Goal: Task Accomplishment & Management: Use online tool/utility

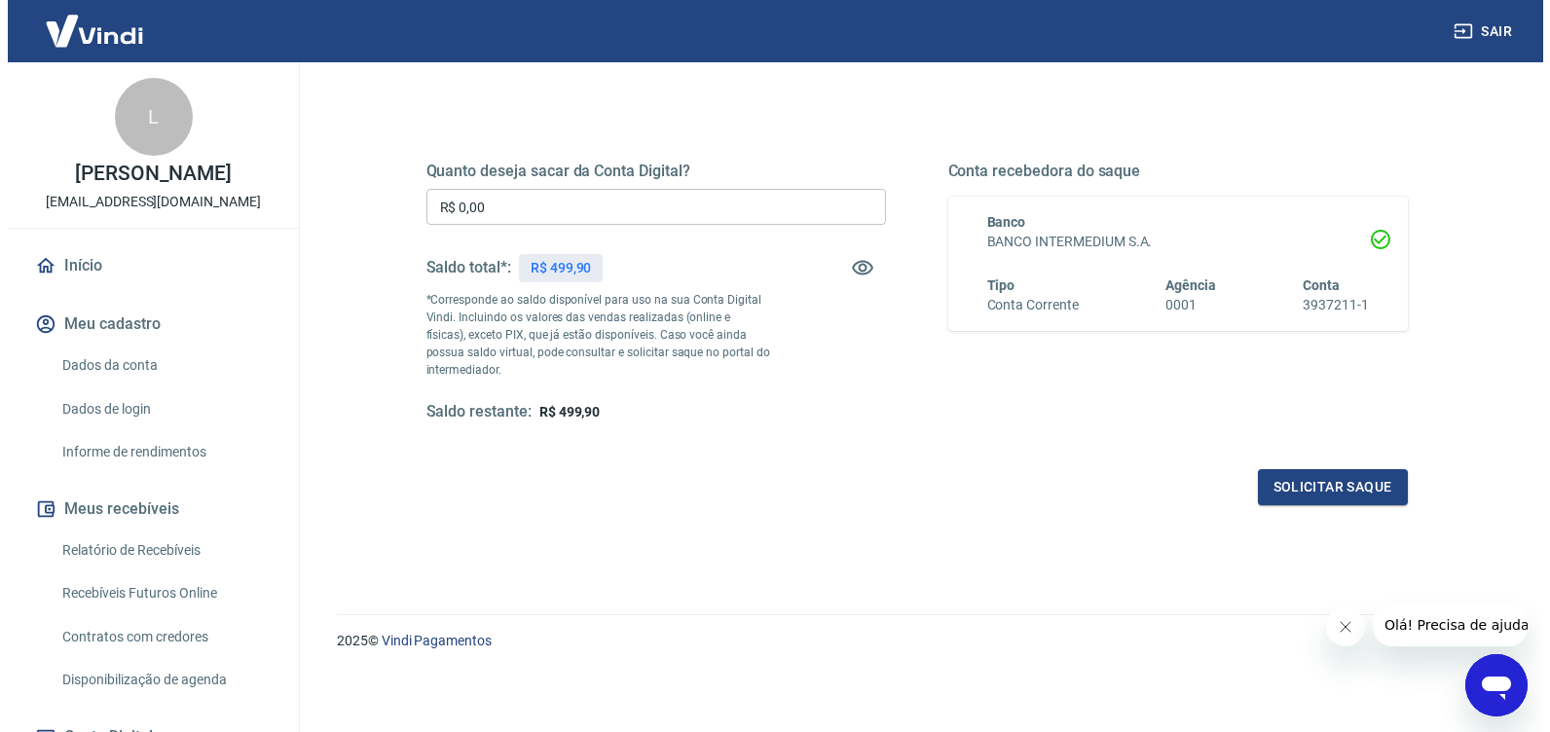
scroll to position [231, 0]
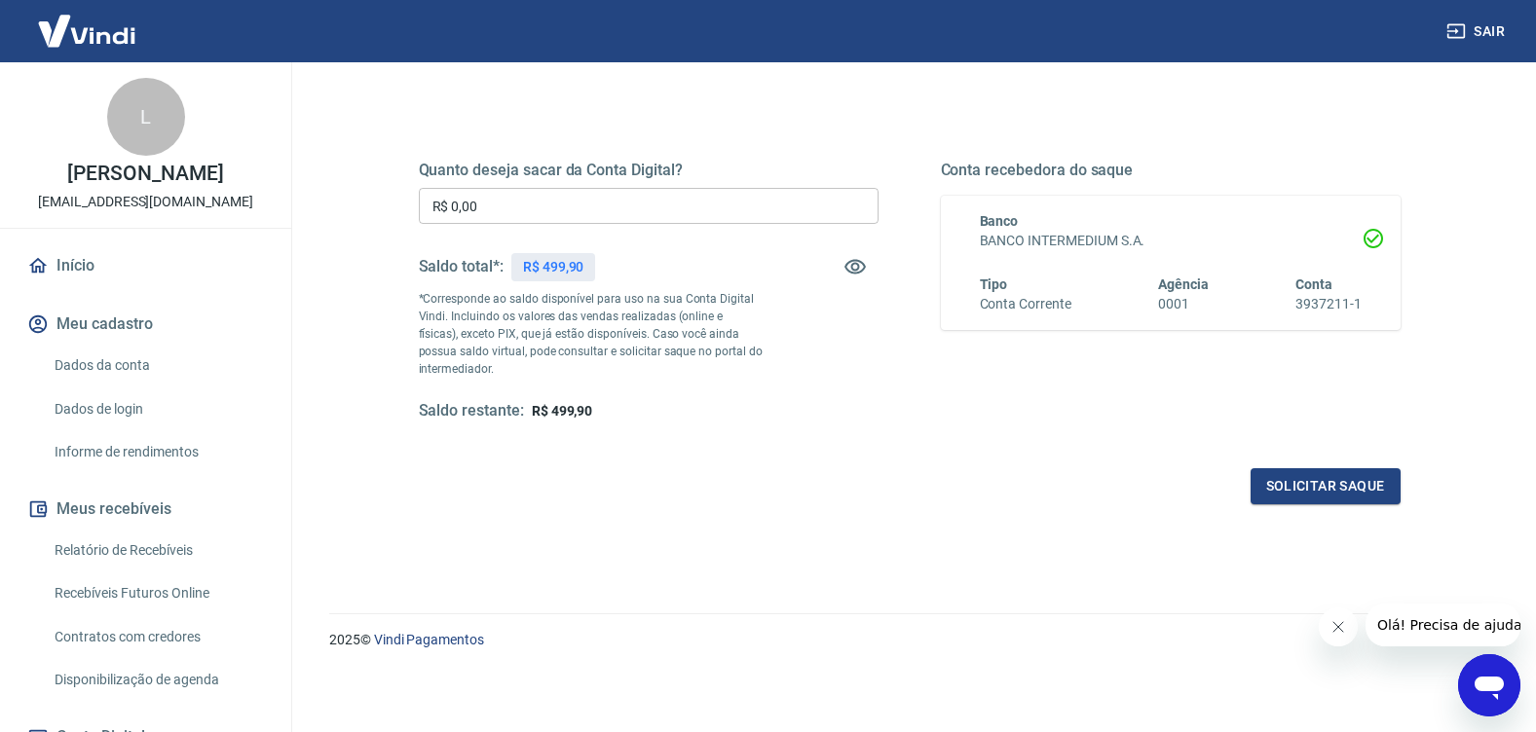
click at [672, 223] on input "R$ 0,00" at bounding box center [649, 206] width 460 height 36
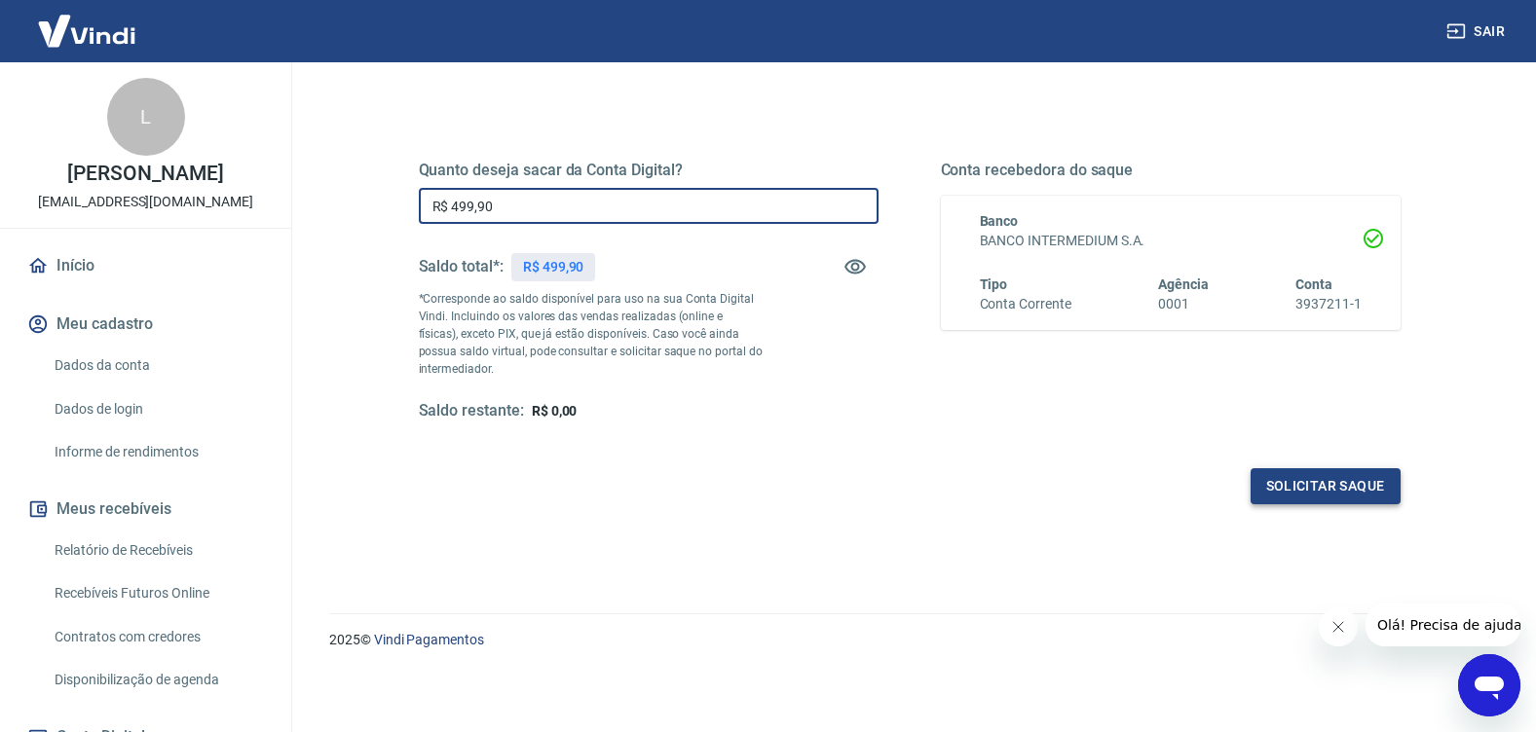
type input "R$ 499,90"
click at [1344, 492] on button "Solicitar saque" at bounding box center [1325, 486] width 150 height 36
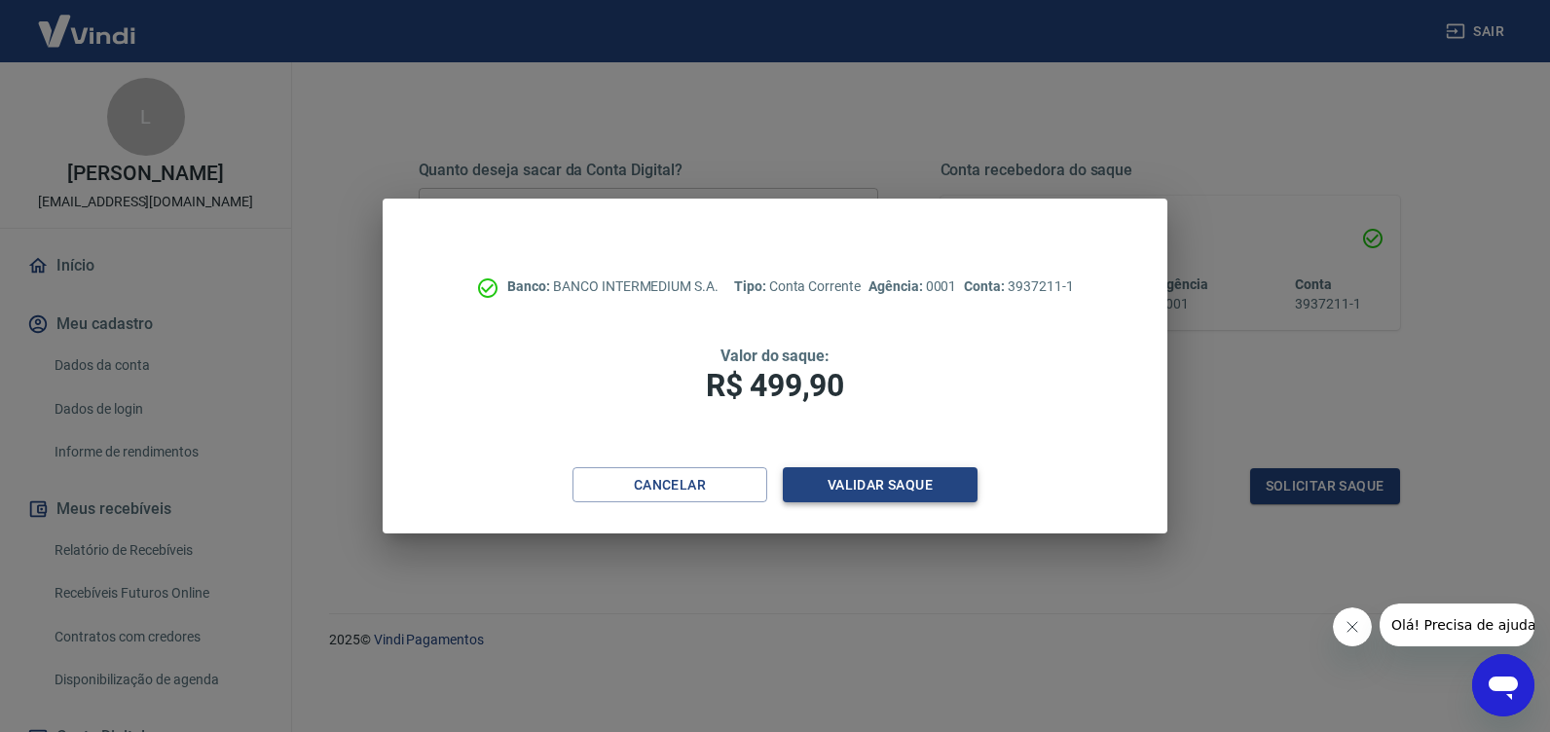
click at [856, 488] on button "Validar saque" at bounding box center [880, 485] width 195 height 36
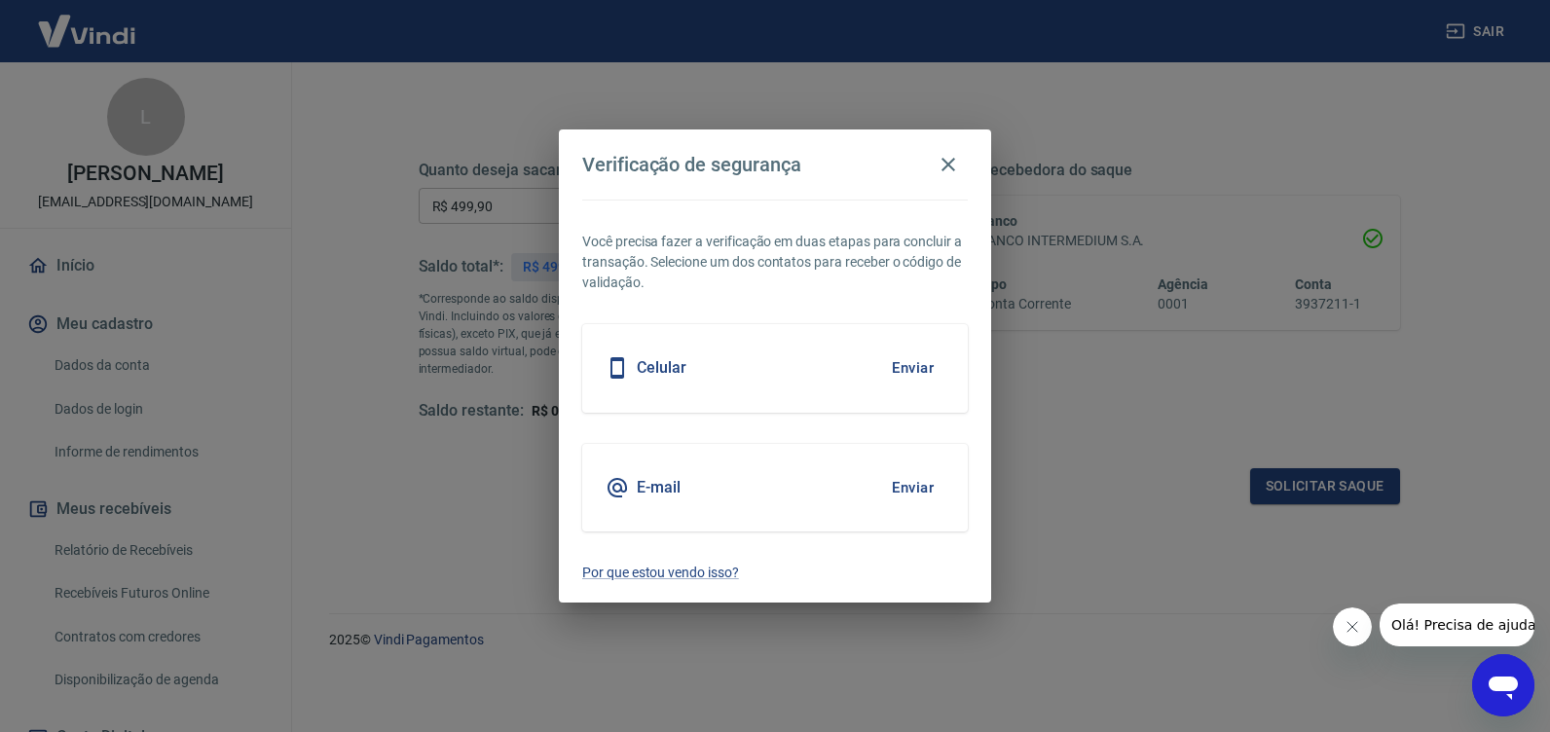
click at [922, 488] on button "Enviar" at bounding box center [912, 487] width 63 height 41
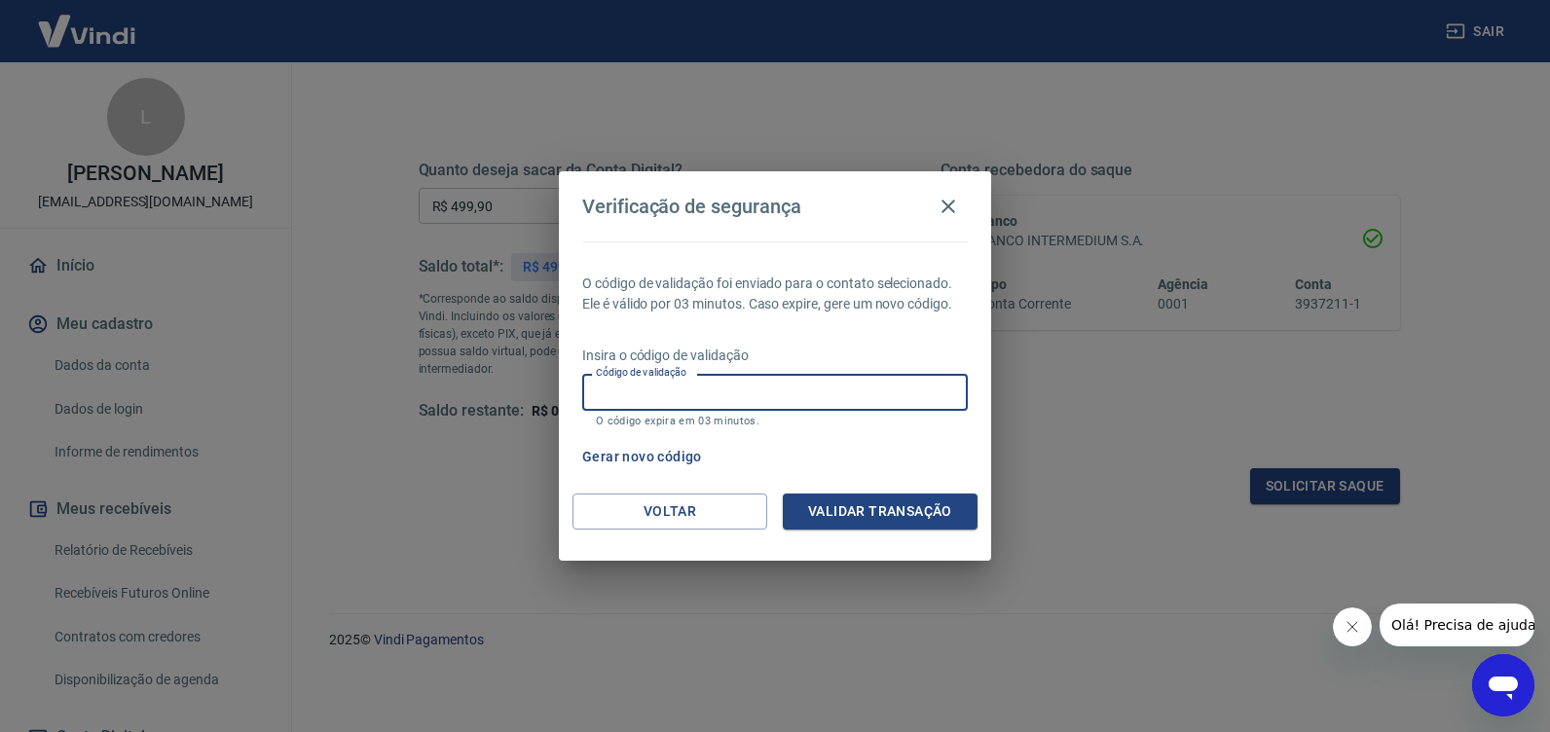
click at [844, 381] on input "Código de validação" at bounding box center [775, 392] width 386 height 36
type input "782395"
click at [888, 515] on button "Validar transação" at bounding box center [880, 512] width 195 height 36
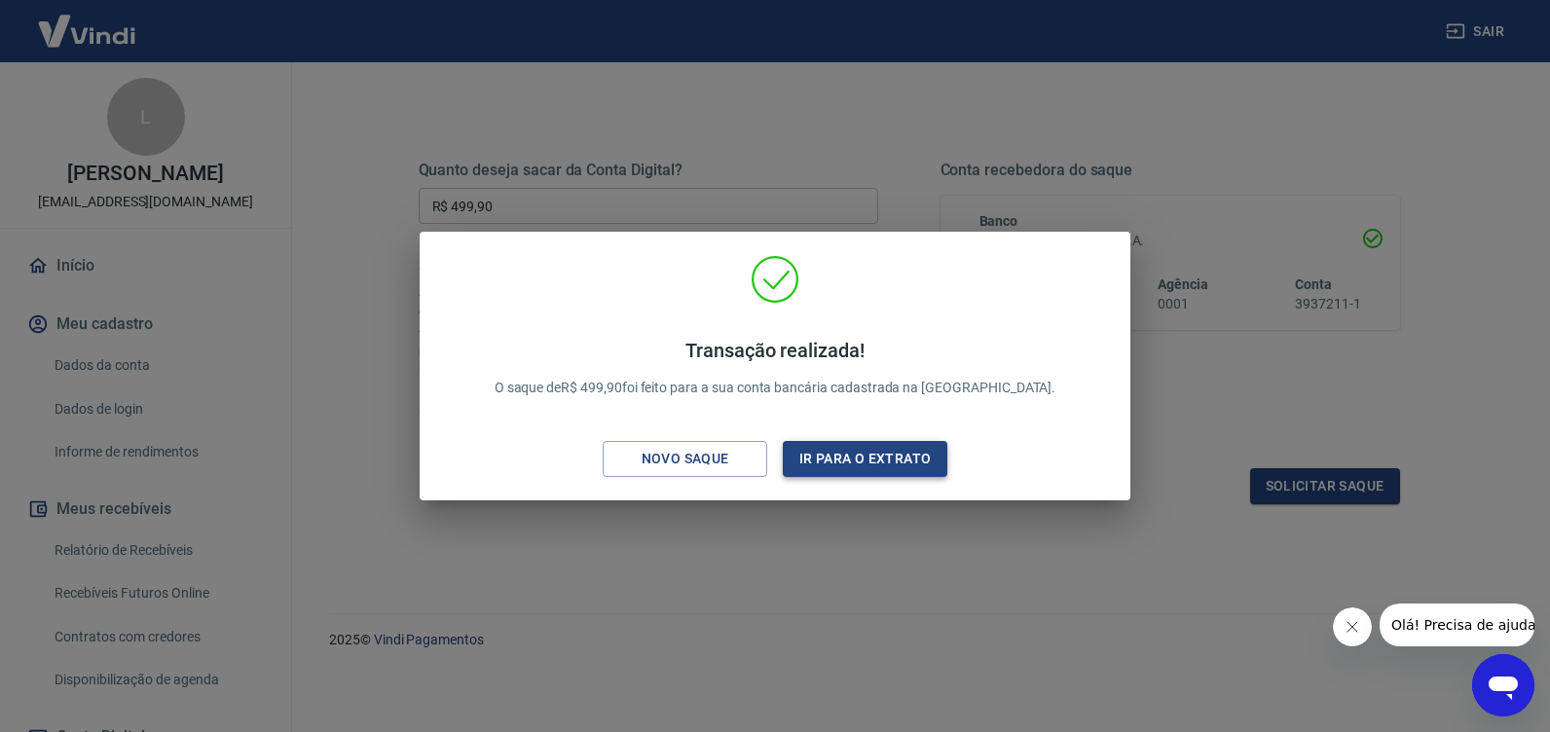
click at [841, 458] on button "Ir para o extrato" at bounding box center [865, 459] width 165 height 36
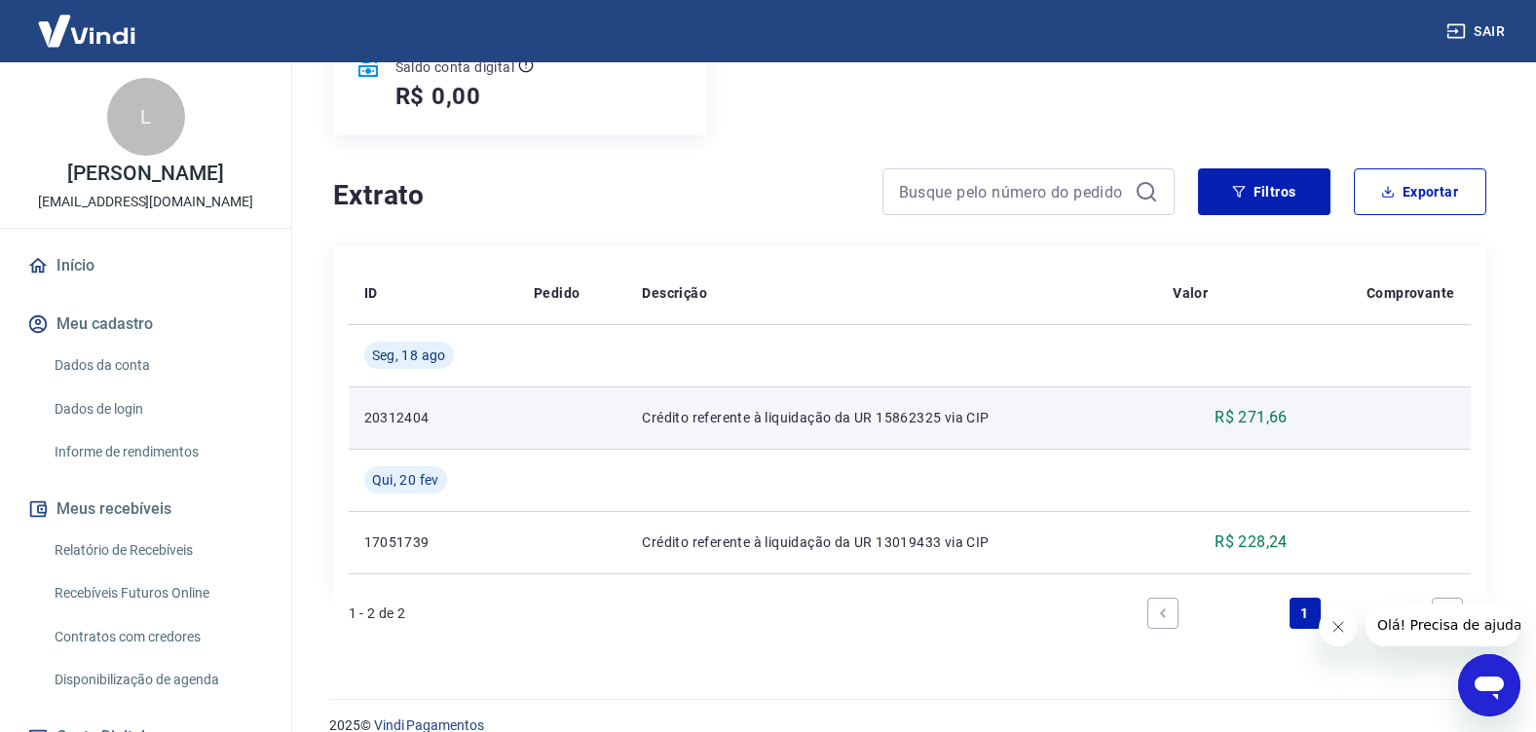
scroll to position [310, 0]
